Goal: Obtain resource: Download file/media

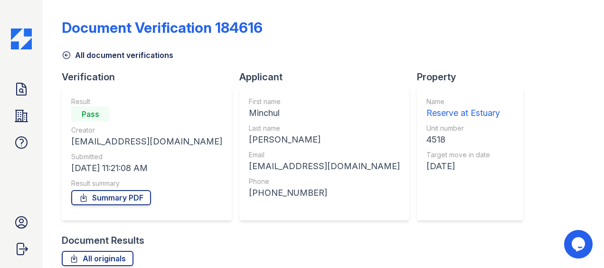
click at [64, 54] on icon at bounding box center [66, 54] width 9 height 9
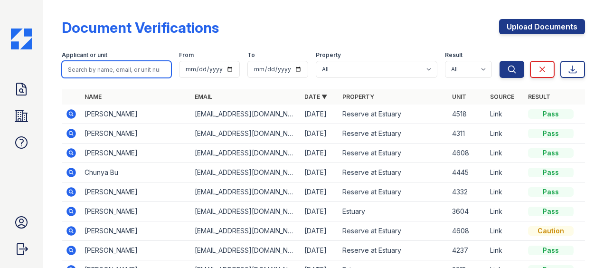
click at [90, 73] on input "search" at bounding box center [117, 69] width 110 height 17
type input "4414"
click at [499, 61] on button "Search" at bounding box center [511, 69] width 25 height 17
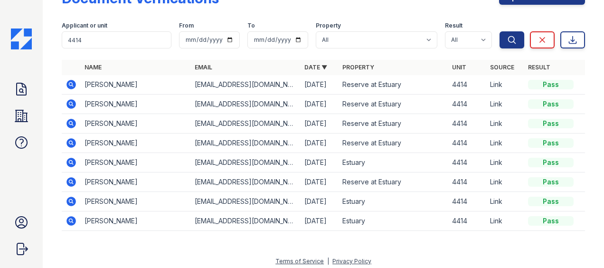
scroll to position [33, 0]
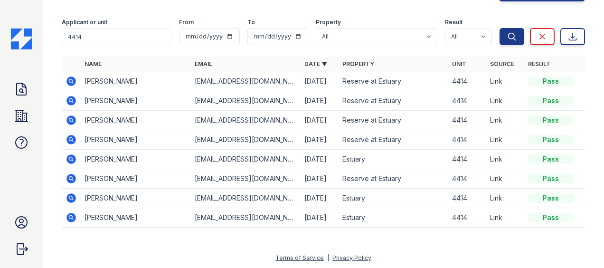
click at [66, 155] on icon at bounding box center [70, 158] width 11 height 11
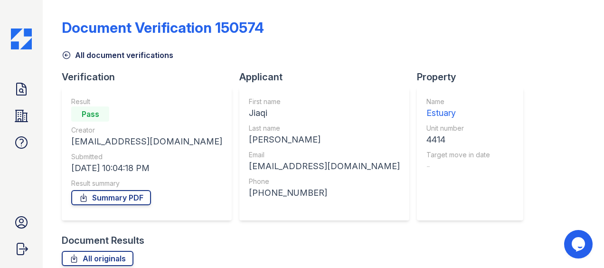
scroll to position [178, 0]
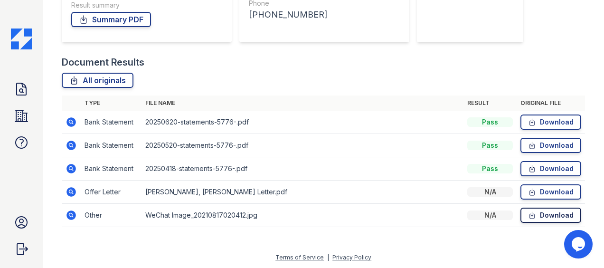
click at [553, 215] on link "Download" at bounding box center [550, 214] width 61 height 15
click at [545, 204] on td "Download" at bounding box center [550, 215] width 68 height 23
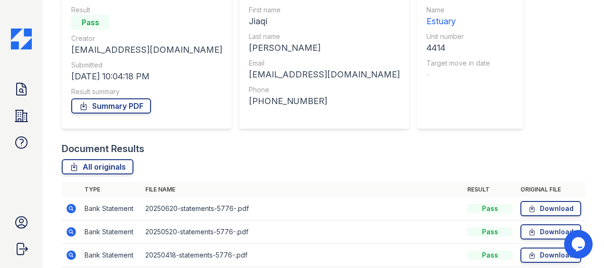
scroll to position [0, 0]
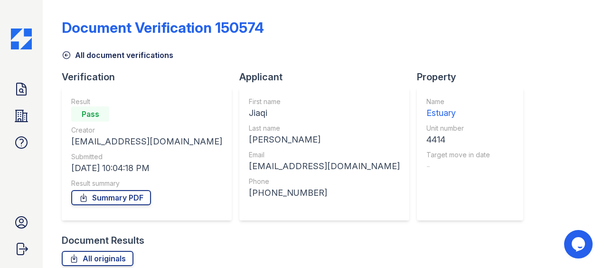
click at [64, 56] on icon at bounding box center [66, 54] width 9 height 9
